Goal: Check status: Check status

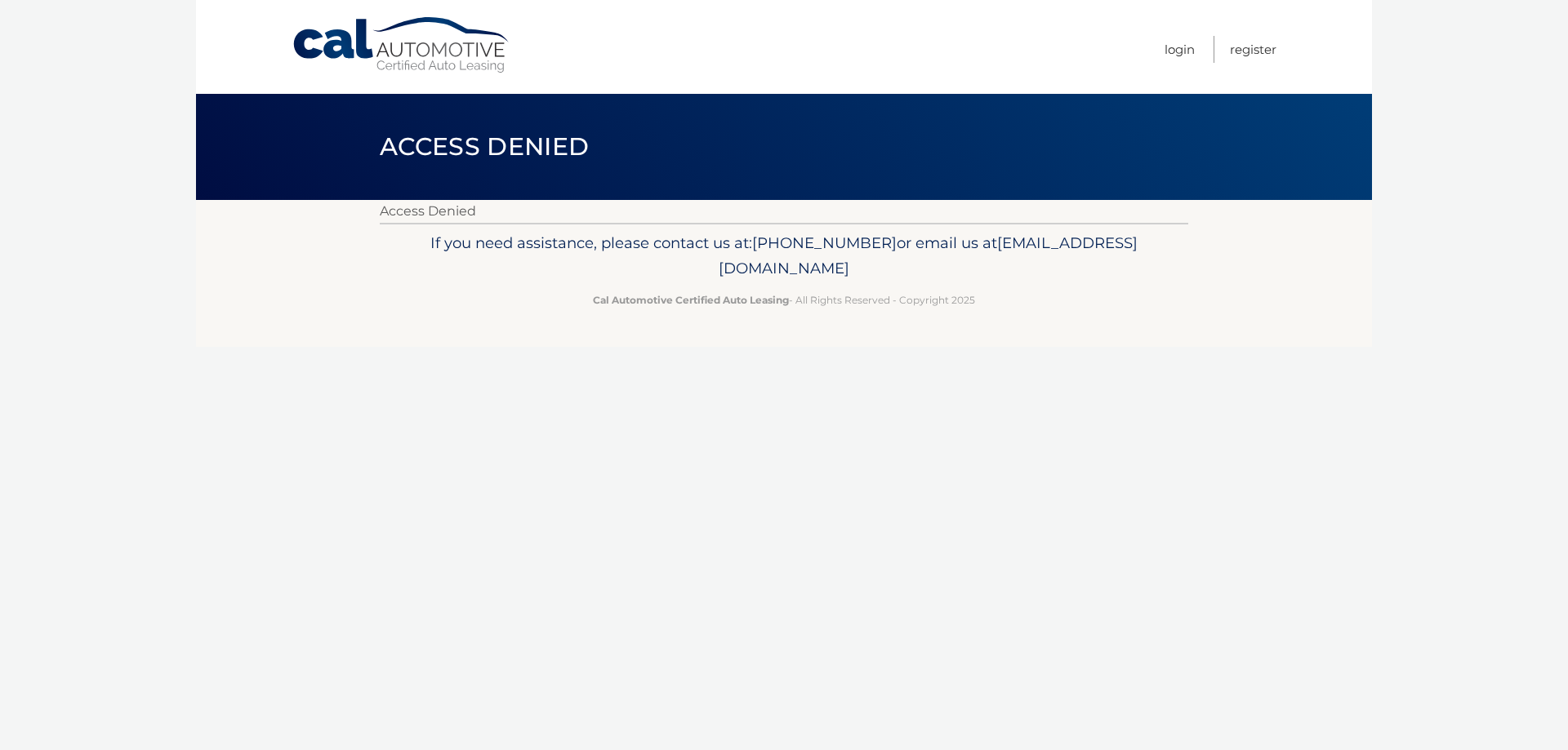
click at [354, 34] on link "Cal Automotive" at bounding box center [401, 46] width 220 height 58
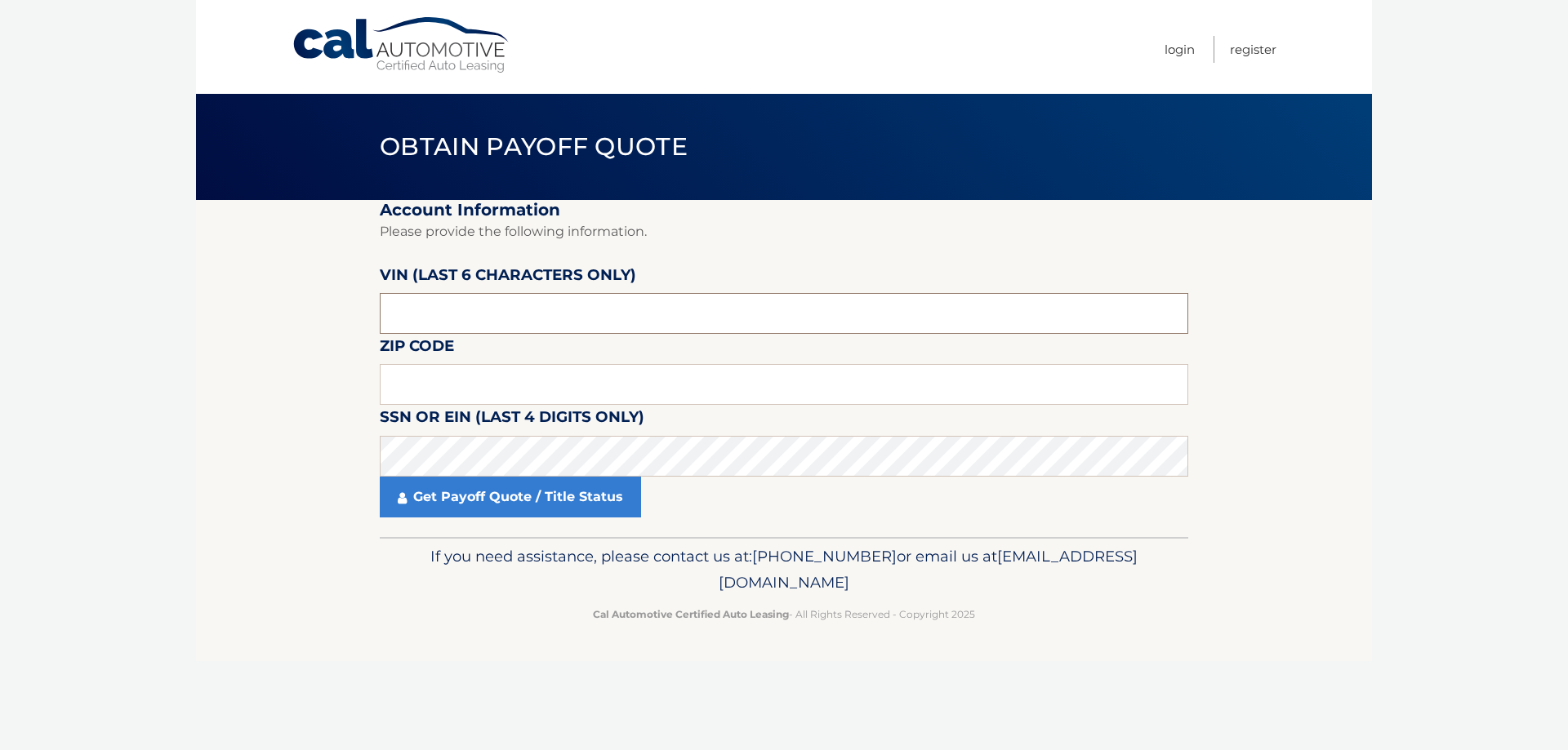
click at [425, 326] on input "text" at bounding box center [784, 314] width 808 height 40
type input "166695"
type input "19320"
click at [460, 482] on link "Get Payoff Quote / Title Status" at bounding box center [509, 497] width 261 height 40
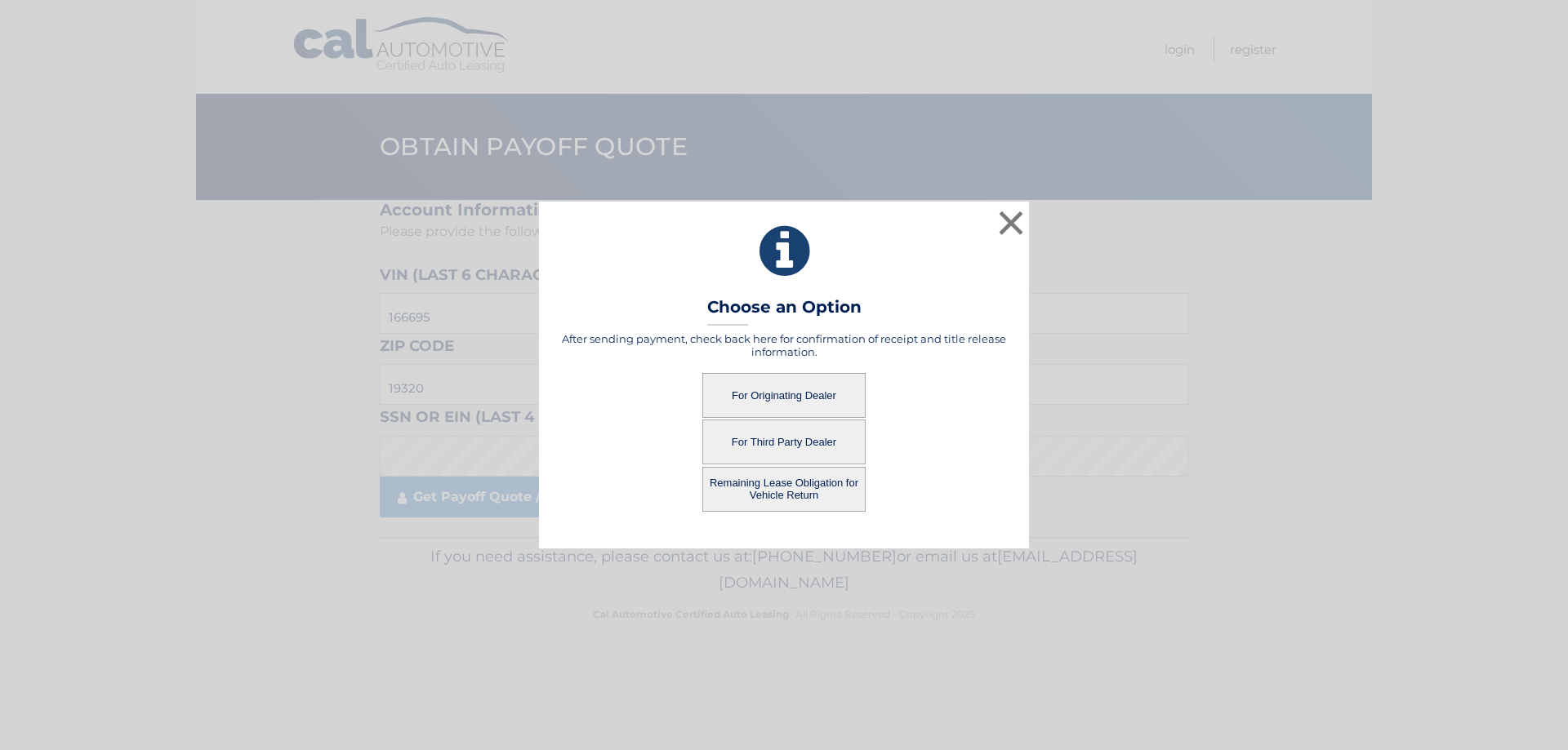
click at [777, 401] on button "For Originating Dealer" at bounding box center [784, 395] width 163 height 45
click at [794, 399] on button "For Originating Dealer" at bounding box center [784, 395] width 163 height 45
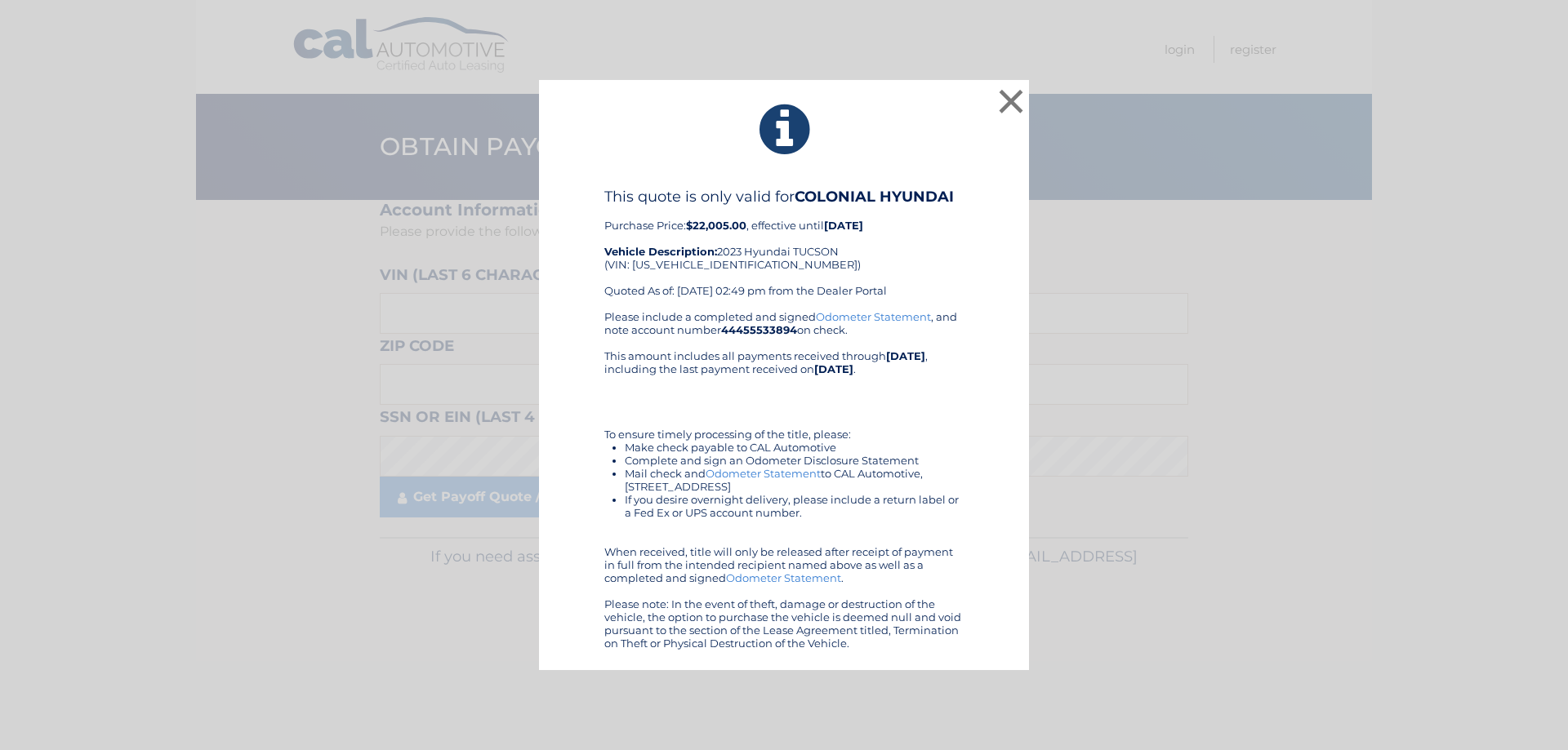
click at [679, 270] on div "This quote is only valid for COLONIAL HYUNDAI Purchase Price: $22,005.00 , effe…" at bounding box center [784, 249] width 359 height 122
copy div "5NMJBCAE5PH166695"
click at [565, 311] on div "This quote is only valid for COLONIAL HYUNDAI Purchase Price: $22,005.00 , effe…" at bounding box center [784, 419] width 449 height 462
click at [1012, 97] on button "×" at bounding box center [1010, 101] width 33 height 32
